Goal: Information Seeking & Learning: Learn about a topic

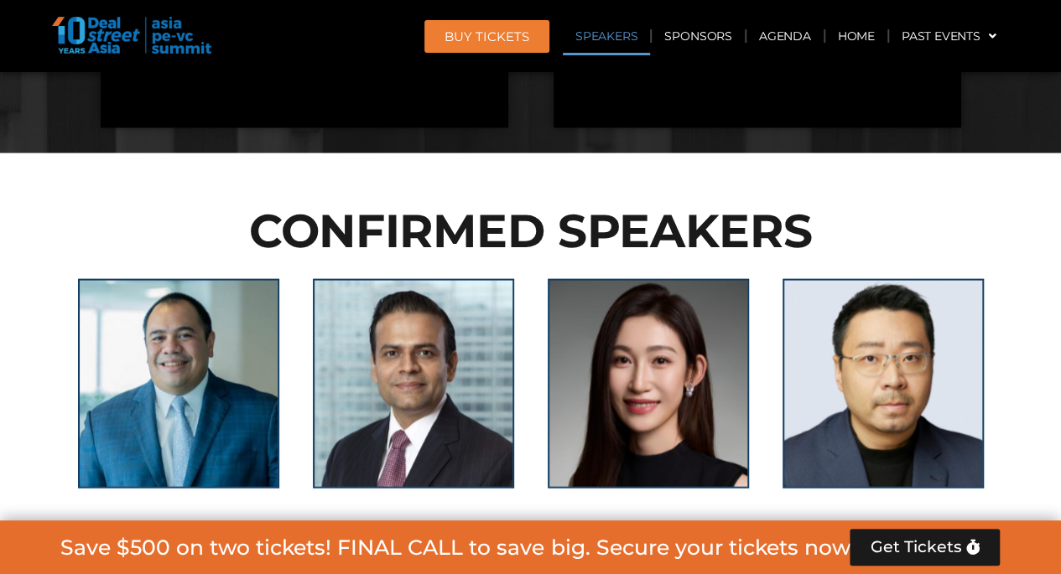
scroll to position [1652, 0]
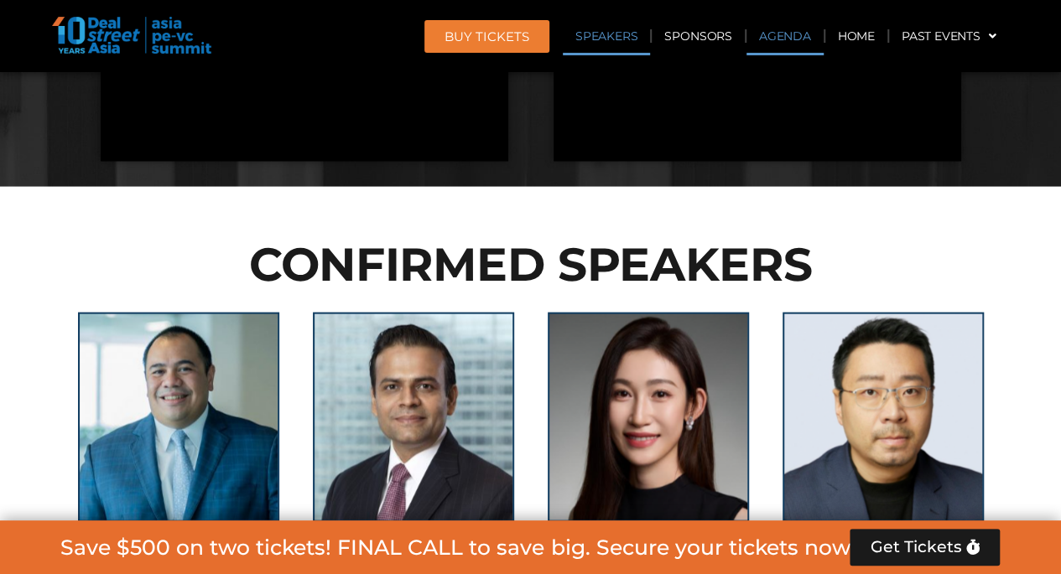
click at [774, 38] on link "Agenda" at bounding box center [784, 36] width 77 height 39
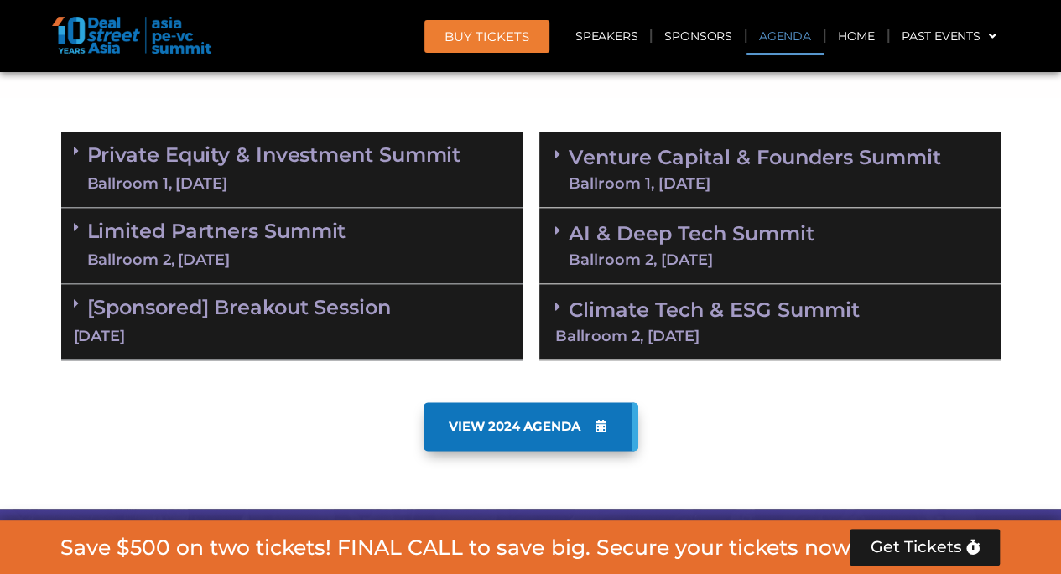
scroll to position [877, 0]
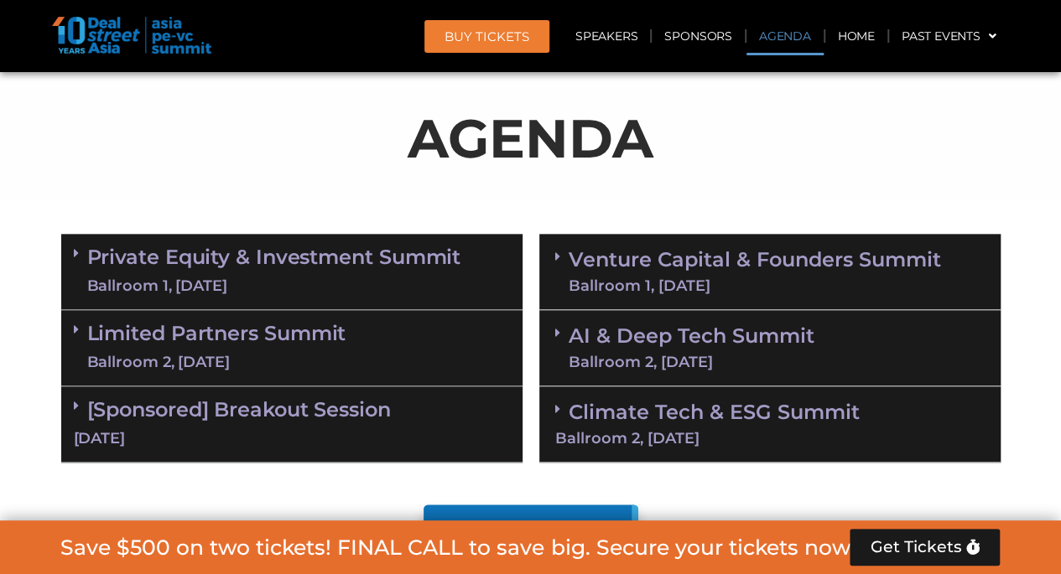
click at [221, 358] on div "Ballroom 2, [DATE]" at bounding box center [216, 362] width 259 height 21
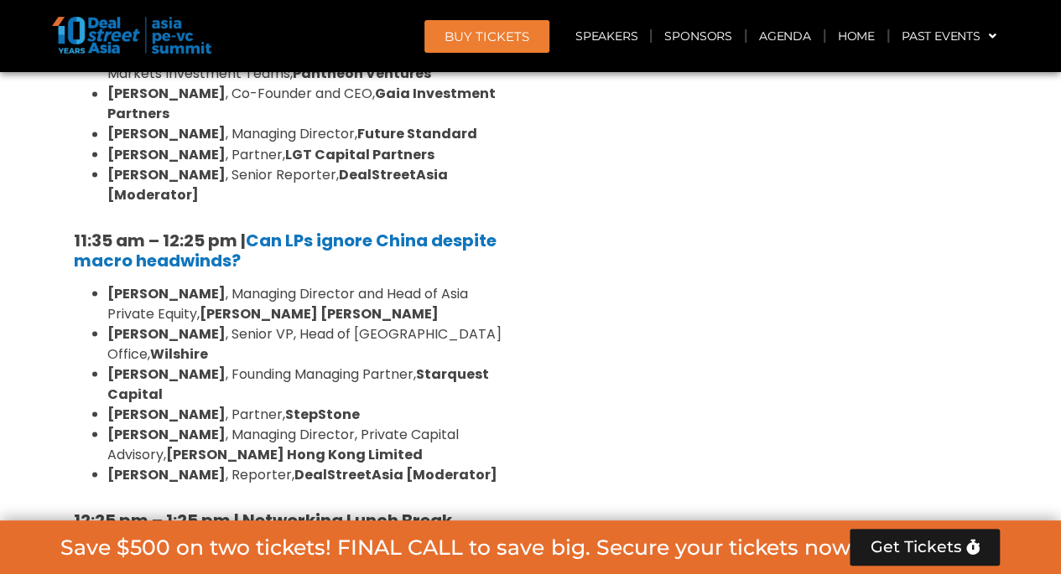
scroll to position [1447, 0]
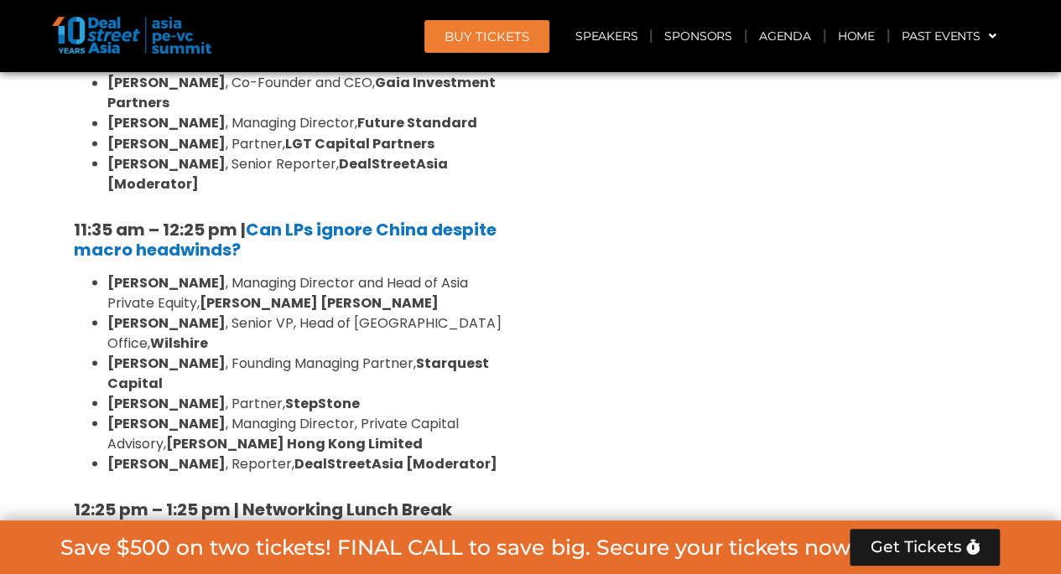
drag, startPoint x: 1035, startPoint y: 344, endPoint x: 1030, endPoint y: 513, distance: 169.5
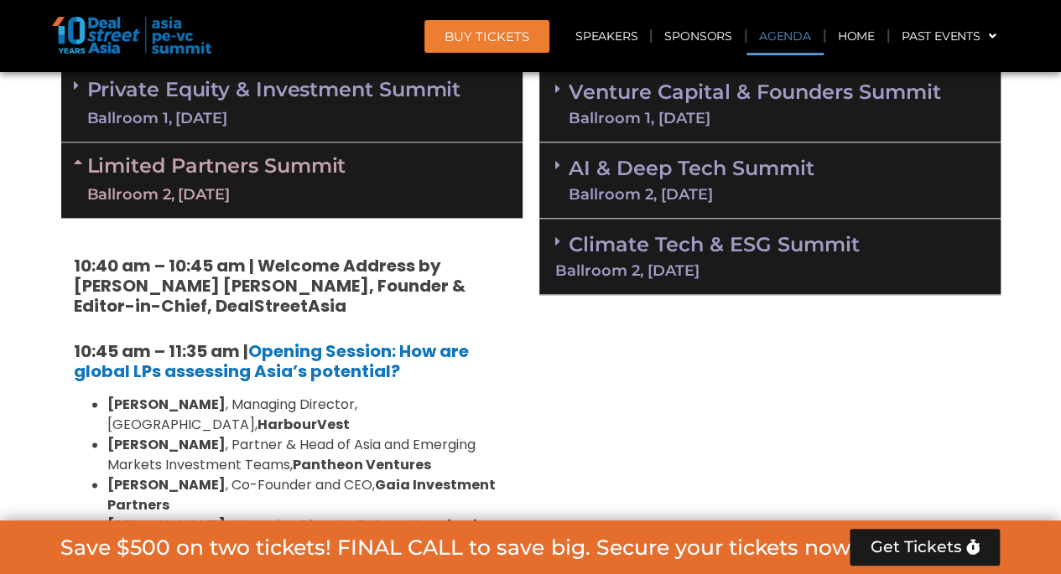
scroll to position [1000, 0]
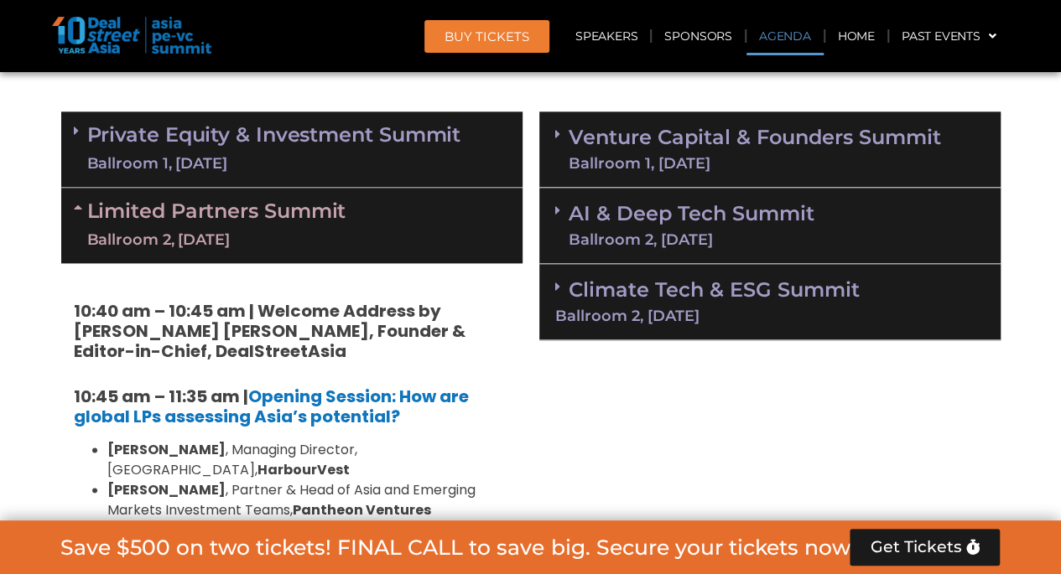
click at [104, 220] on link "Limited Partners [GEOGRAPHIC_DATA] 2, [DATE]" at bounding box center [216, 225] width 259 height 50
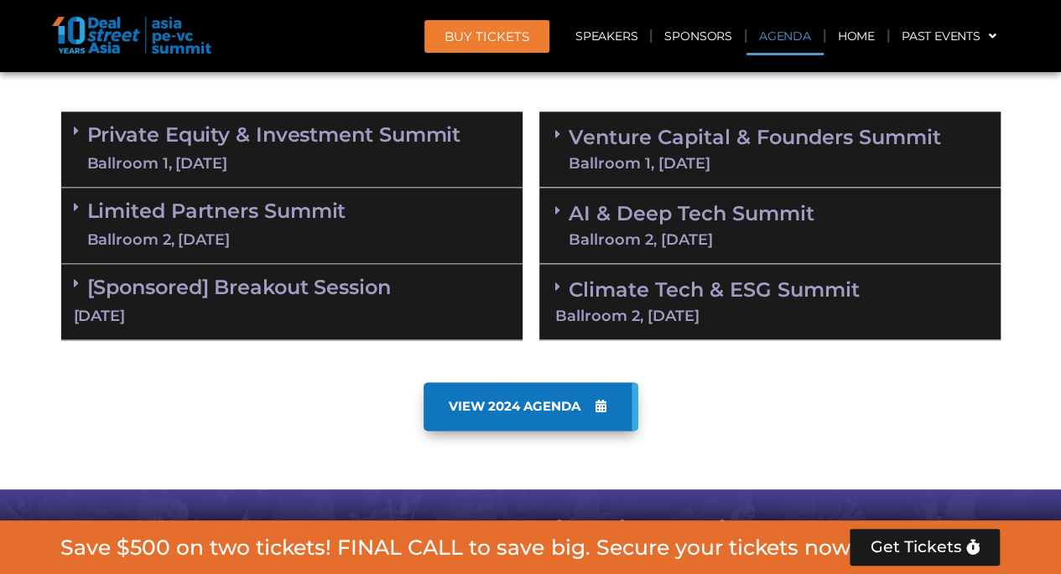
click at [139, 153] on div "Ballroom 1, [DATE]" at bounding box center [274, 163] width 374 height 21
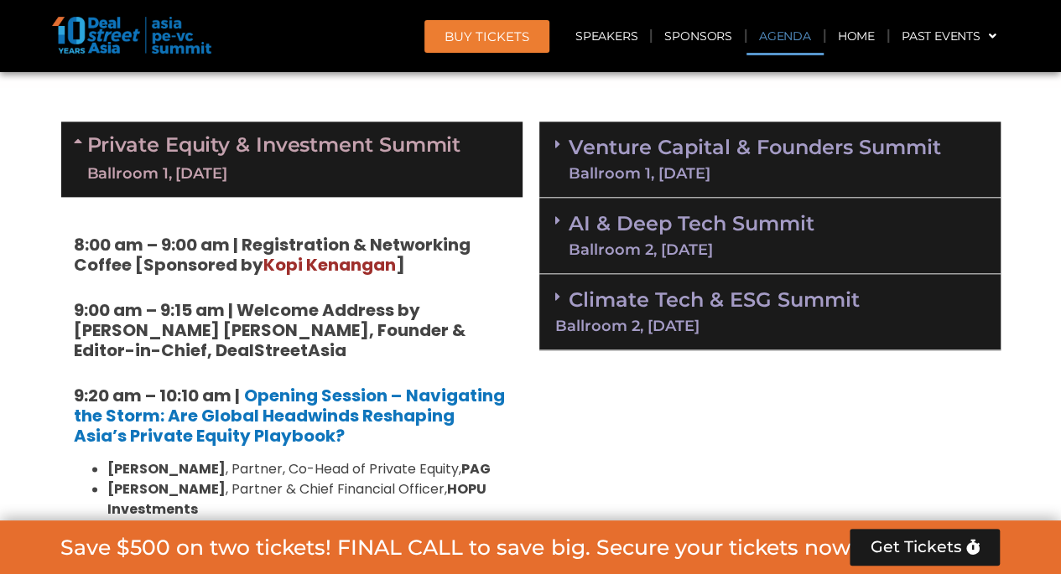
scroll to position [911, 0]
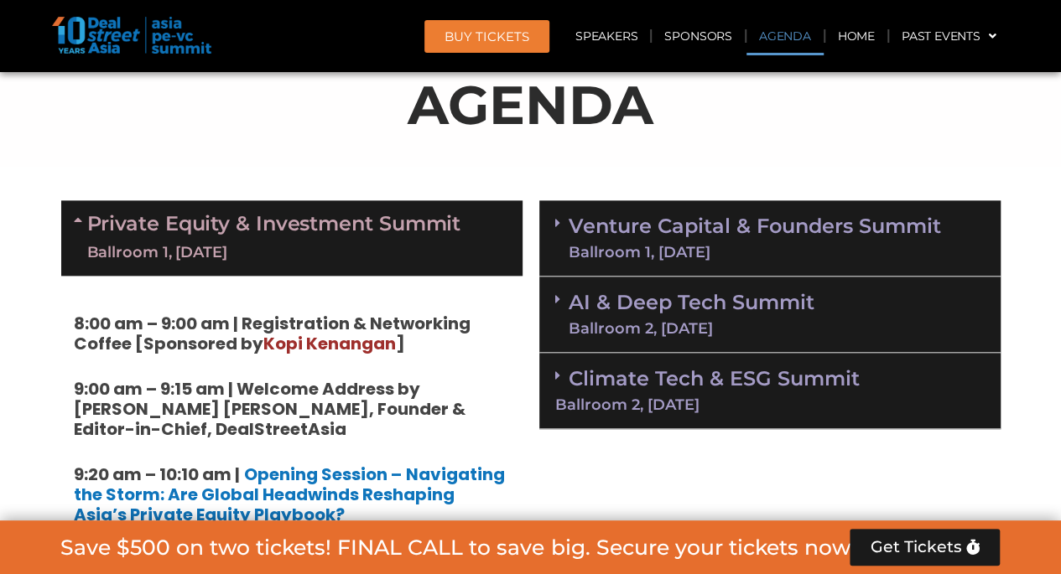
click at [76, 216] on icon at bounding box center [80, 219] width 13 height 13
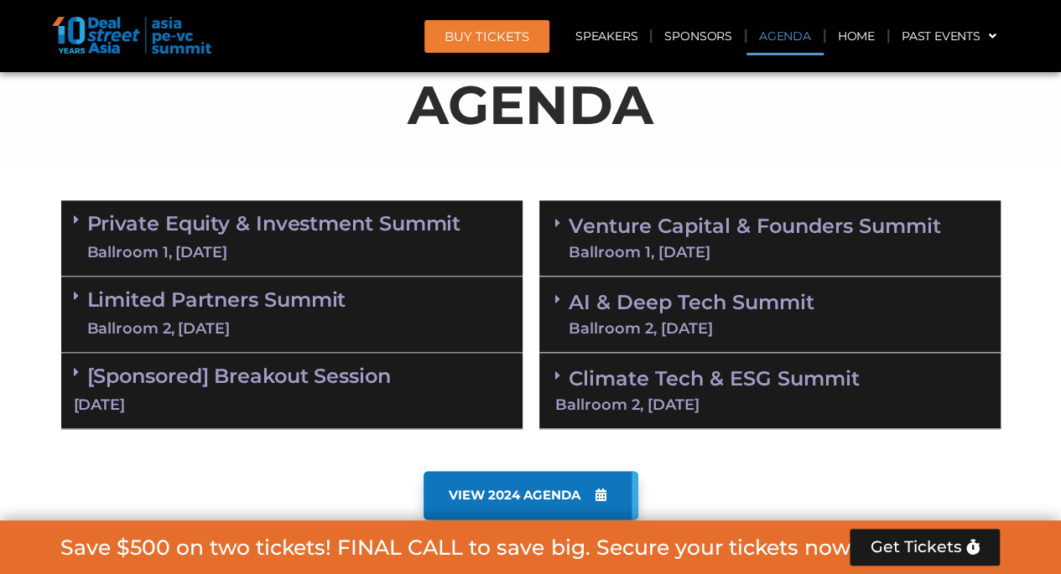
click at [641, 258] on div "Ballroom 1, [DATE]" at bounding box center [755, 252] width 372 height 15
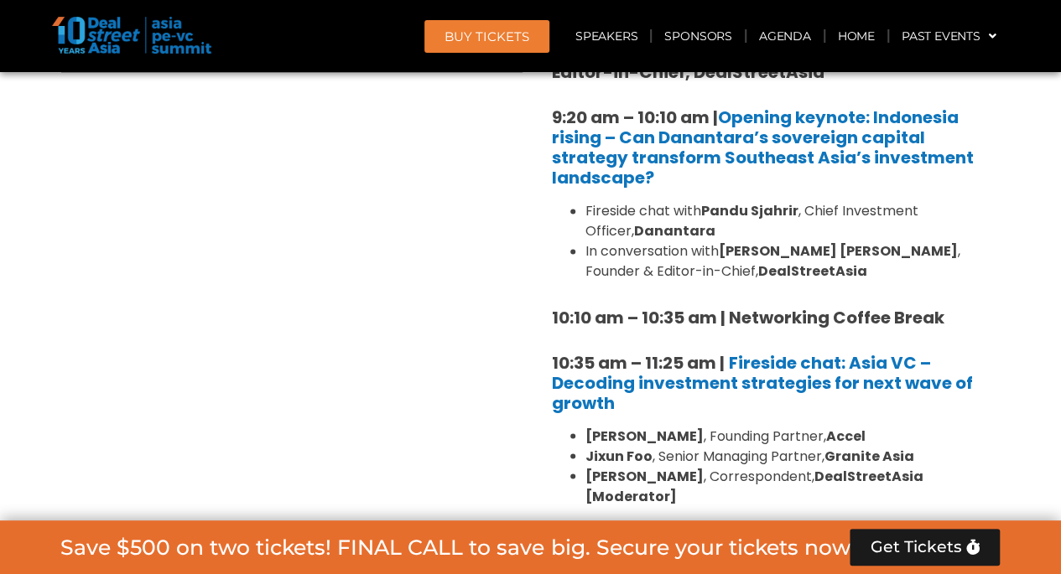
scroll to position [1280, 0]
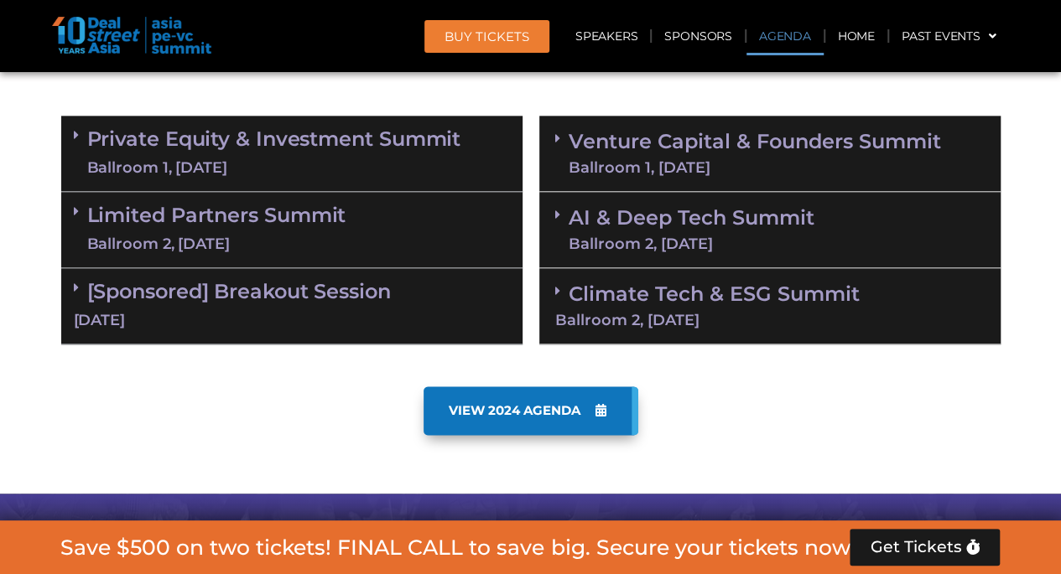
scroll to position [907, 0]
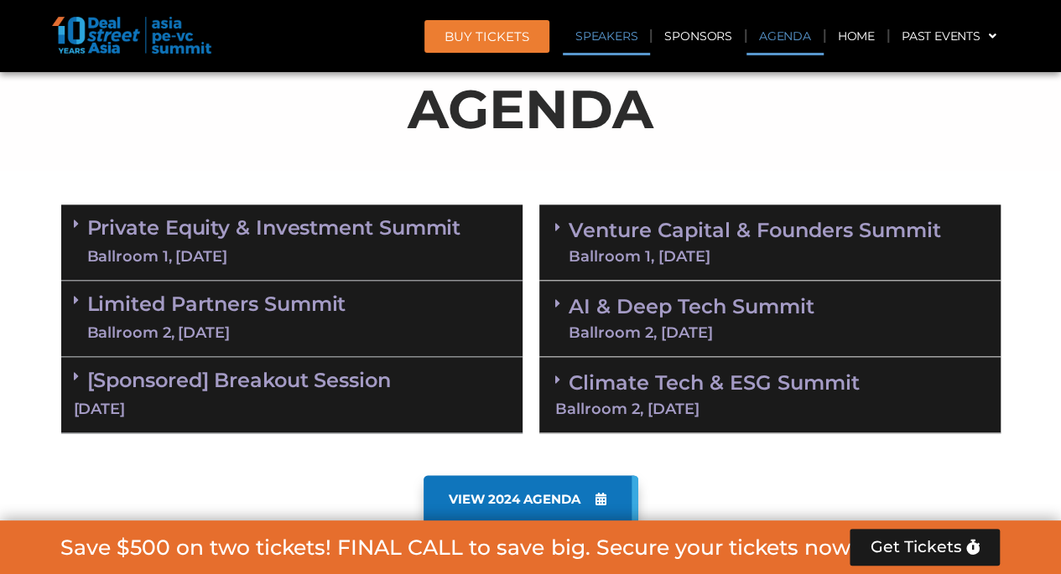
click at [606, 39] on link "Speakers" at bounding box center [606, 36] width 87 height 39
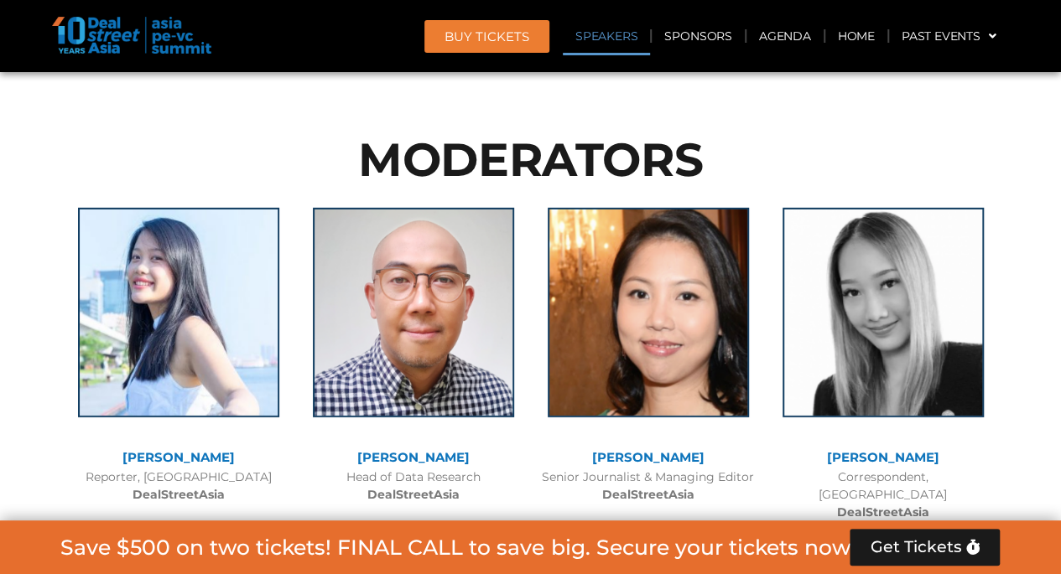
scroll to position [14091, 0]
